Goal: Information Seeking & Learning: Learn about a topic

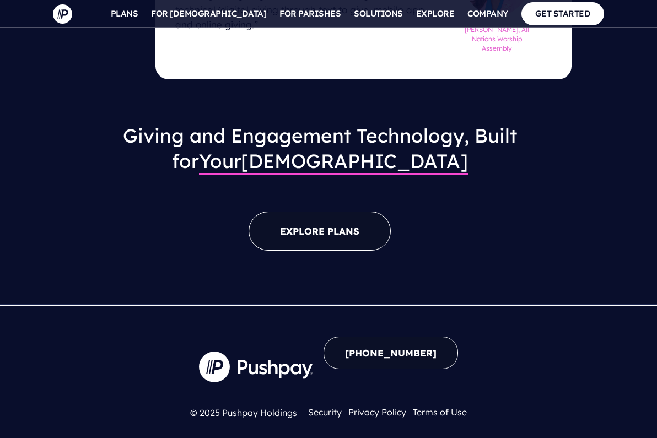
scroll to position [1373, 0]
click at [328, 212] on link "EXPLORE PLANS" at bounding box center [319, 231] width 142 height 39
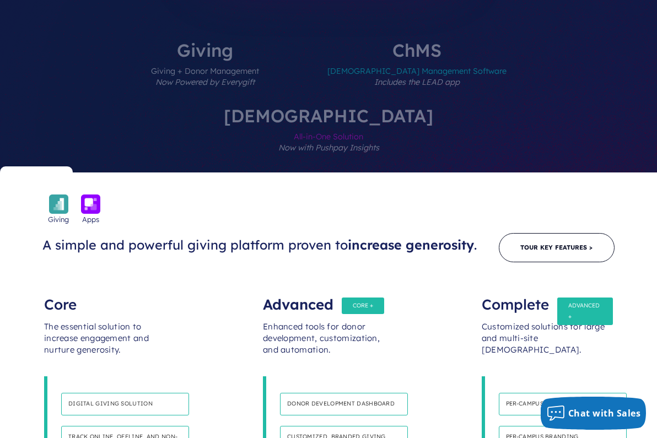
scroll to position [467, 4]
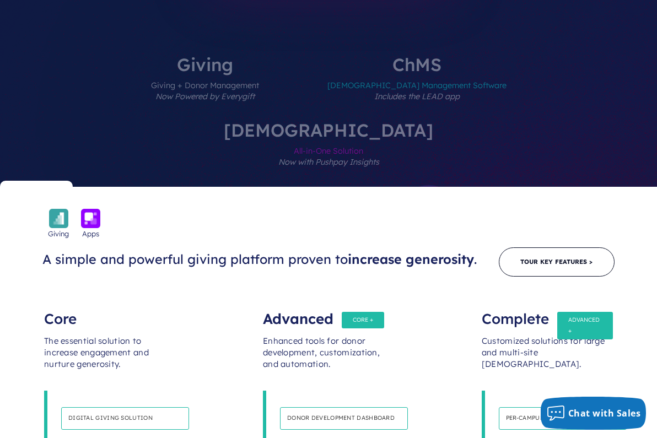
click at [329, 79] on label "ChMS Church Management Software Includes the LEAD app" at bounding box center [416, 89] width 245 height 66
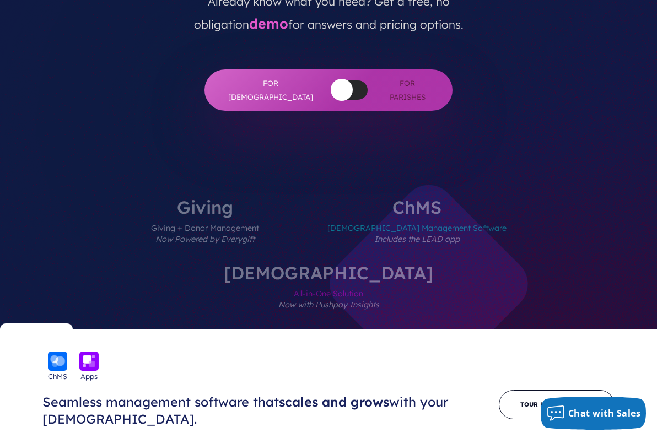
scroll to position [337, 4]
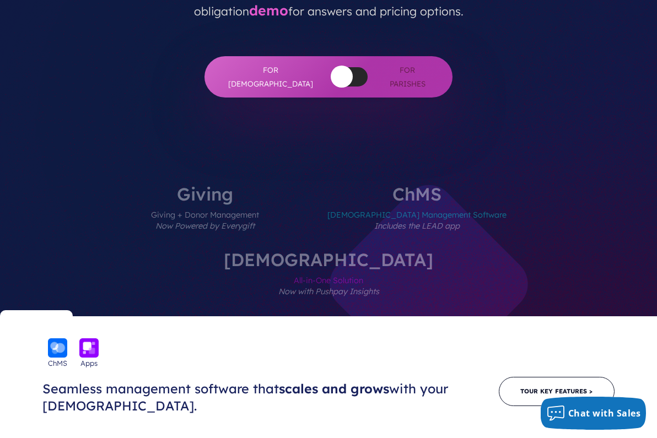
click at [433, 268] on span "All-in-One Solution Now with Pushpay Insights" at bounding box center [328, 292] width 209 height 48
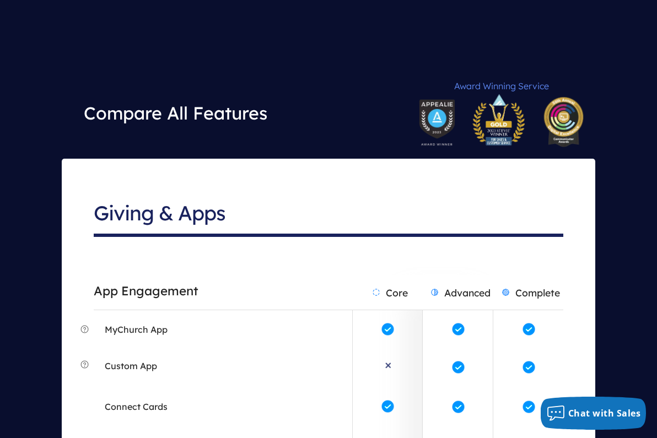
scroll to position [1968, 4]
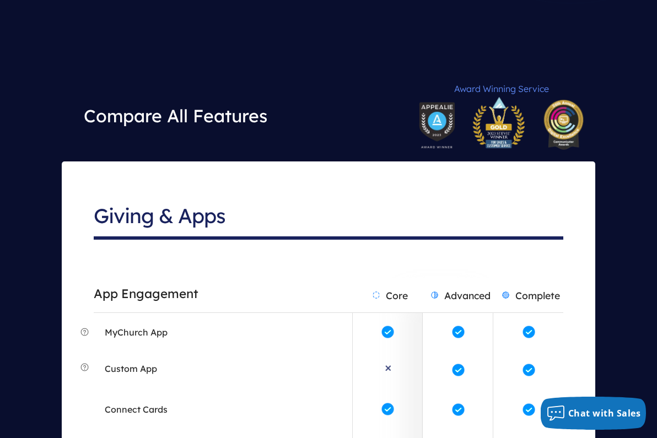
click at [445, 306] on h2 "Advanced" at bounding box center [458, 295] width 70 height 34
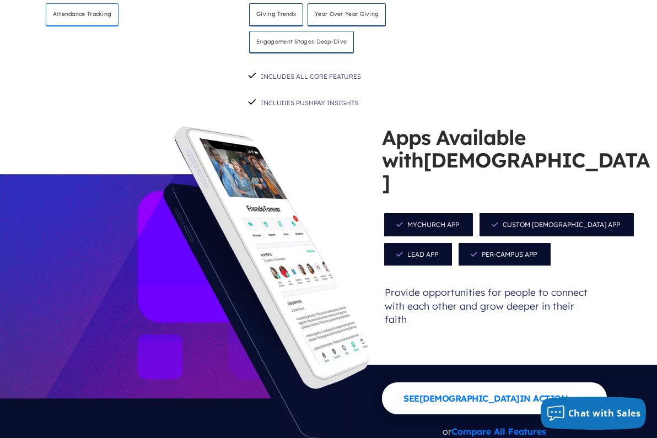
scroll to position [1093, 4]
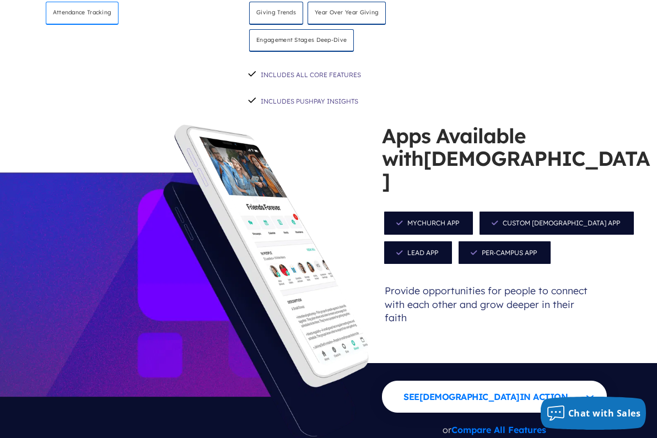
click at [416, 246] on span "Lead App" at bounding box center [418, 252] width 70 height 25
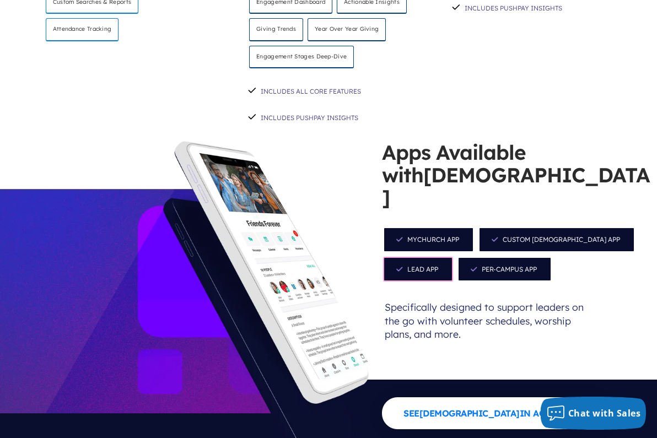
scroll to position [1115, 3]
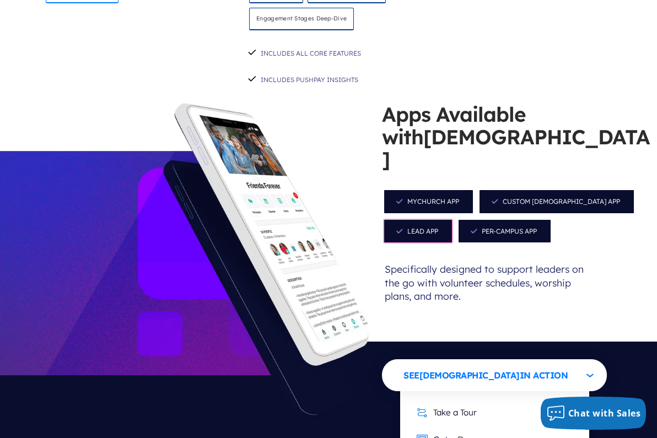
click at [552, 359] on button "See ChurchStaq in Action" at bounding box center [494, 375] width 225 height 32
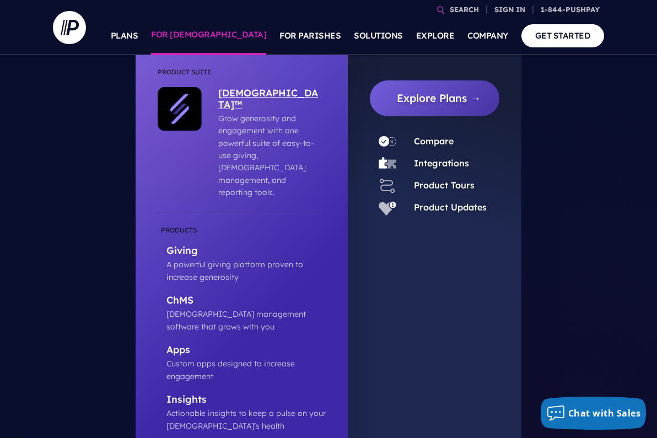
scroll to position [0, 0]
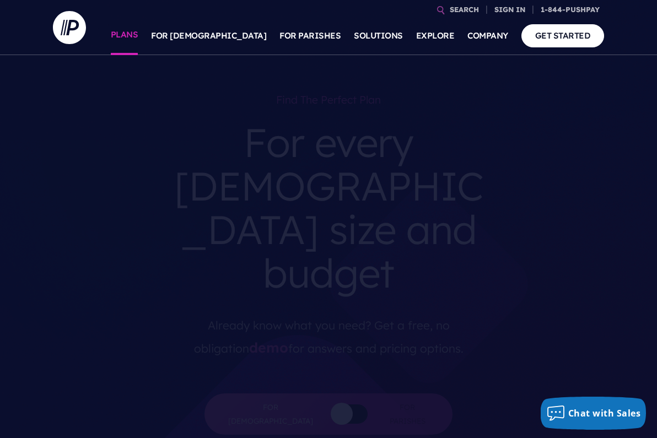
click at [138, 40] on link "PLANS" at bounding box center [125, 36] width 28 height 39
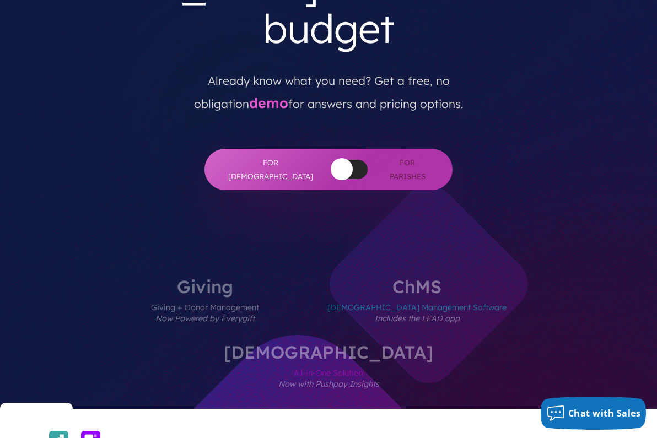
scroll to position [247, 1]
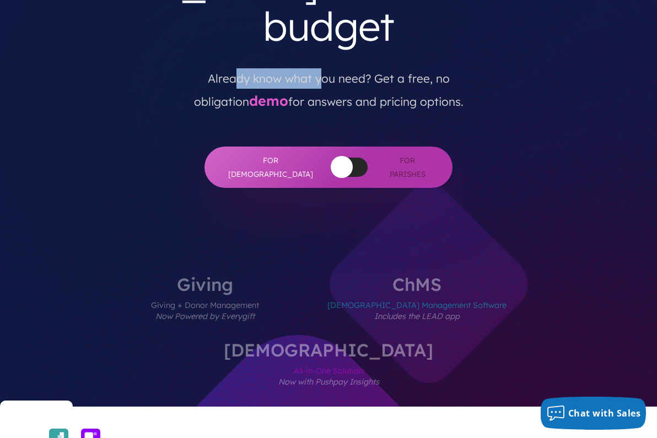
drag, startPoint x: 208, startPoint y: 83, endPoint x: 293, endPoint y: 87, distance: 85.5
click at [293, 87] on p "Already know what you need? Get a free, no obligation demo for answers and pric…" at bounding box center [328, 85] width 314 height 56
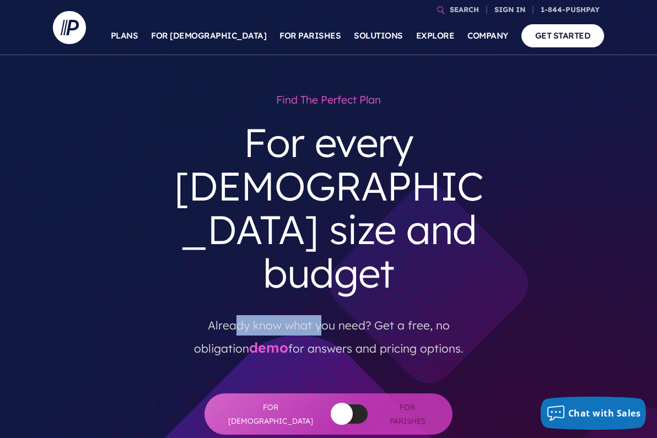
scroll to position [0, 0]
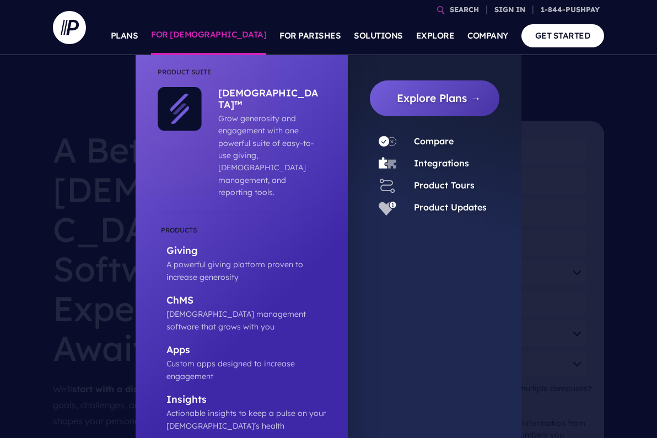
click at [226, 41] on link "FOR [DEMOGRAPHIC_DATA]" at bounding box center [208, 36] width 115 height 39
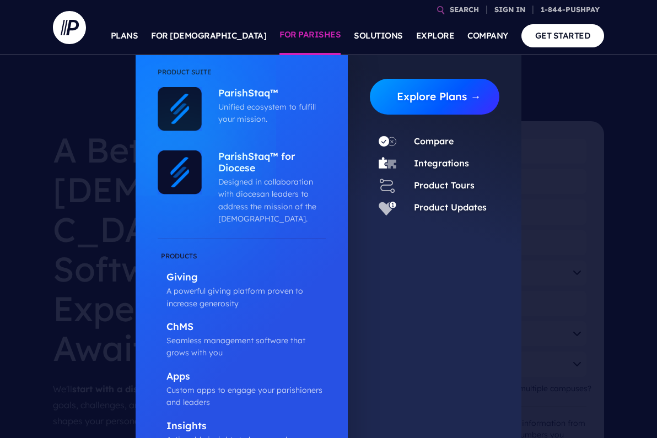
click at [438, 108] on link "Explore Plans →" at bounding box center [438, 97] width 121 height 36
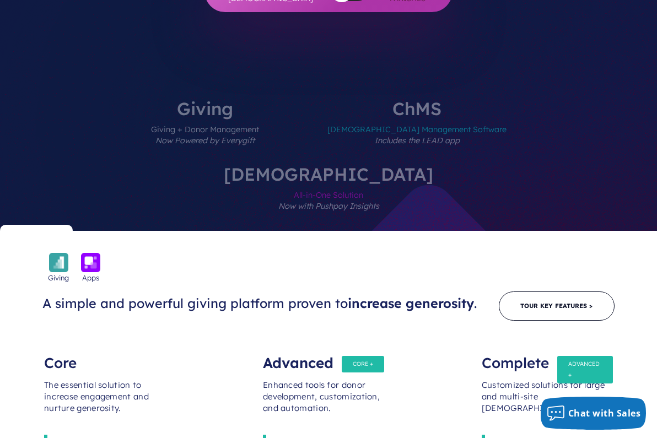
scroll to position [403, 0]
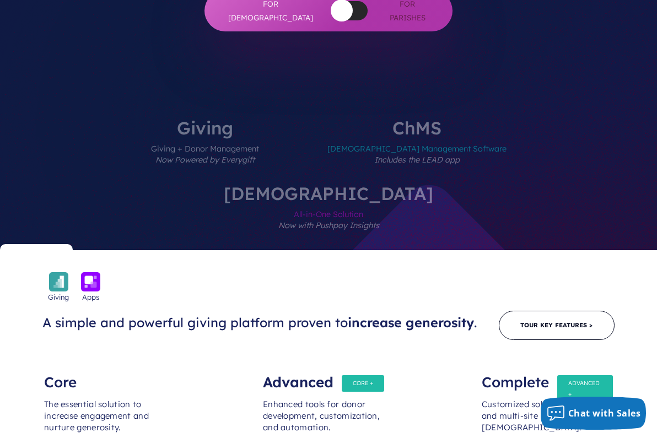
click at [466, 185] on label "ChurchStaq All-in-One Solution Now with Pushpay Insights" at bounding box center [328, 218] width 275 height 66
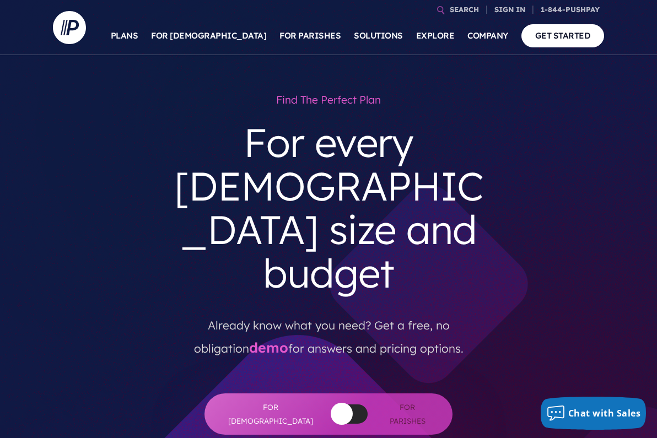
scroll to position [0, 0]
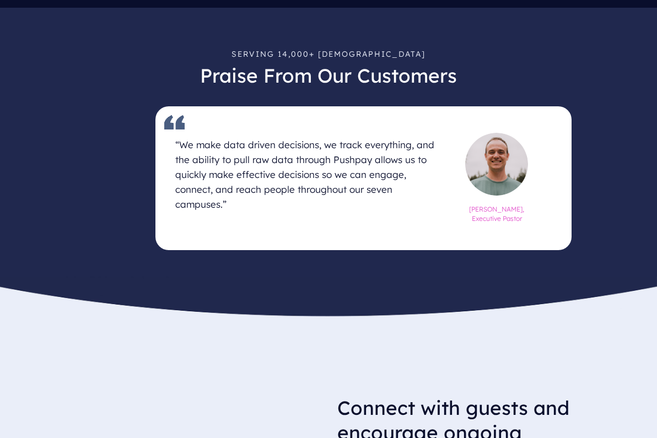
scroll to position [506, 0]
